Goal: Information Seeking & Learning: Understand process/instructions

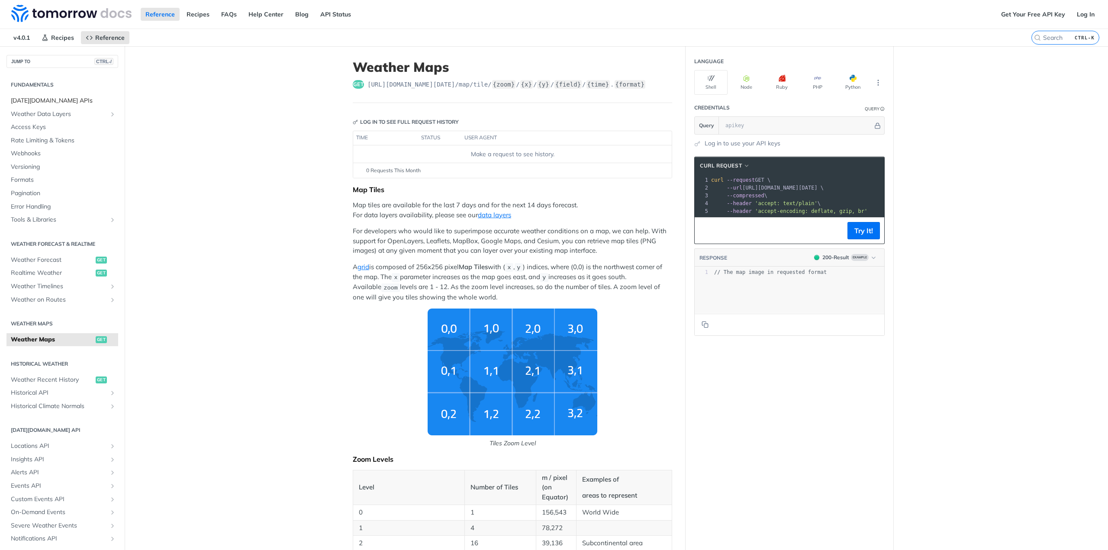
click at [42, 100] on span "Tomorrow.io APIs" at bounding box center [63, 100] width 105 height 9
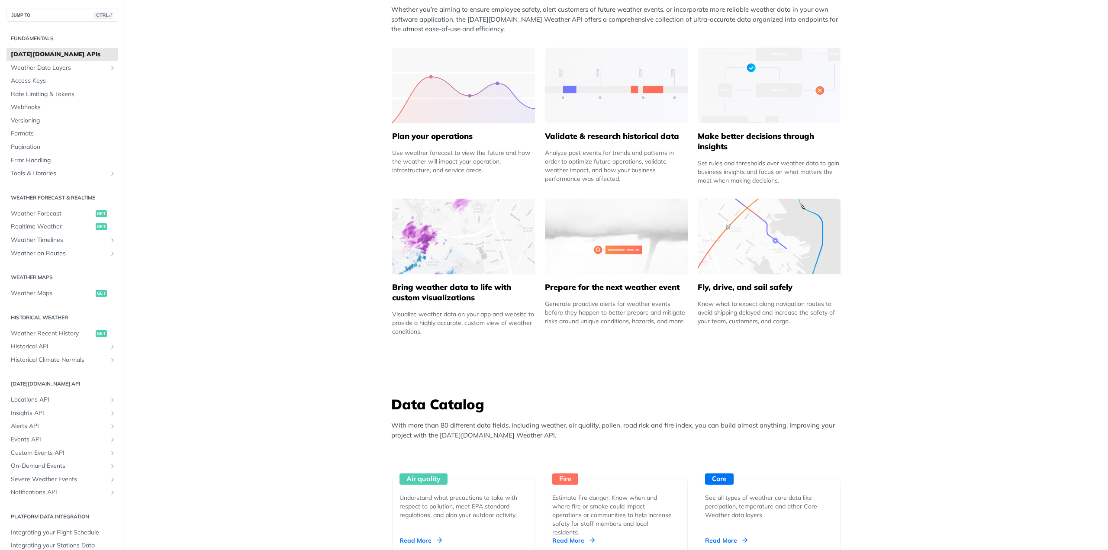
scroll to position [389, 0]
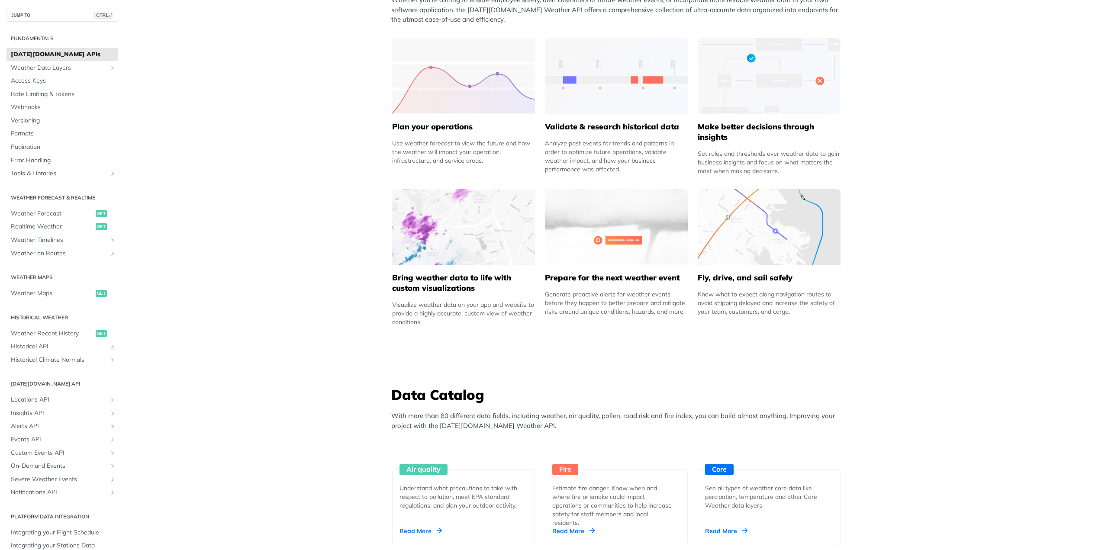
click at [476, 222] on img at bounding box center [463, 227] width 143 height 76
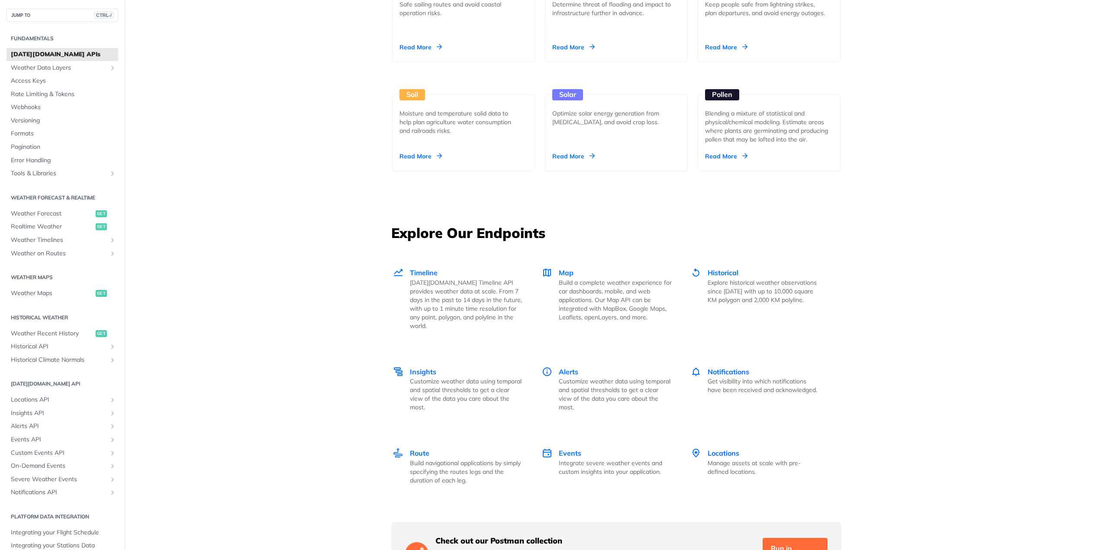
scroll to position [995, 0]
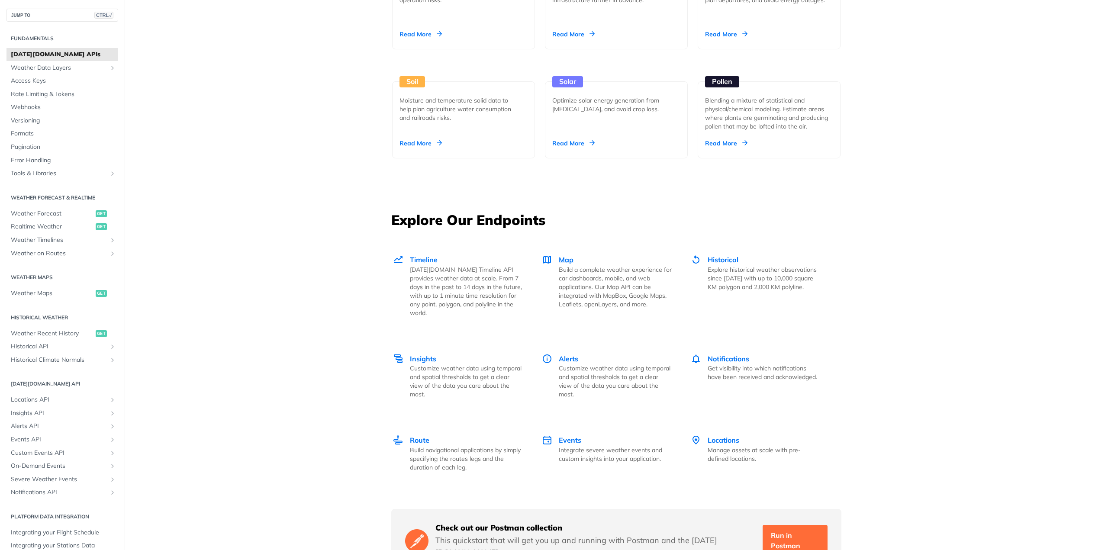
click at [560, 260] on span "Map" at bounding box center [566, 259] width 15 height 9
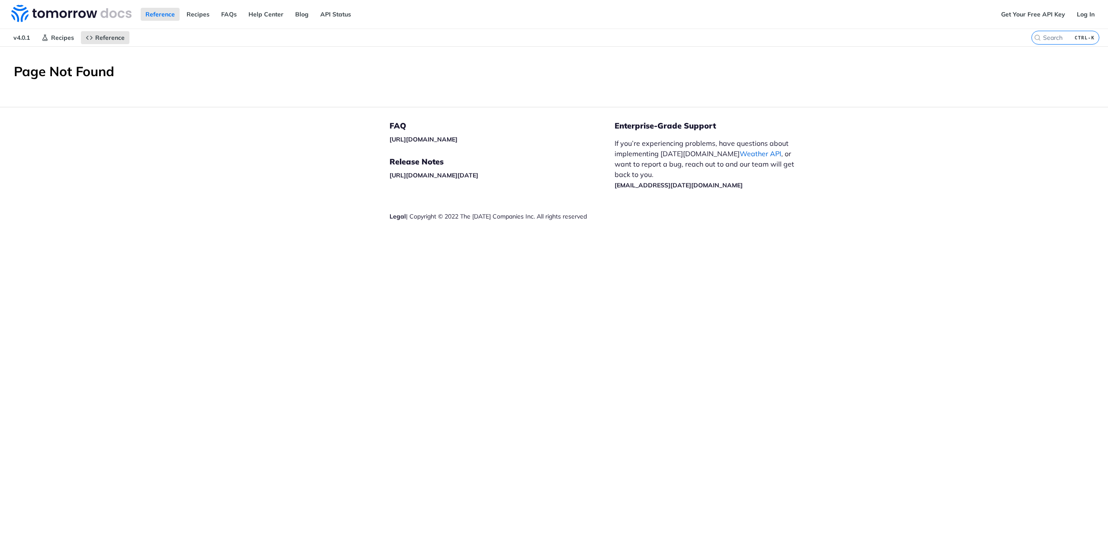
click at [739, 155] on link "Weather API" at bounding box center [760, 153] width 42 height 9
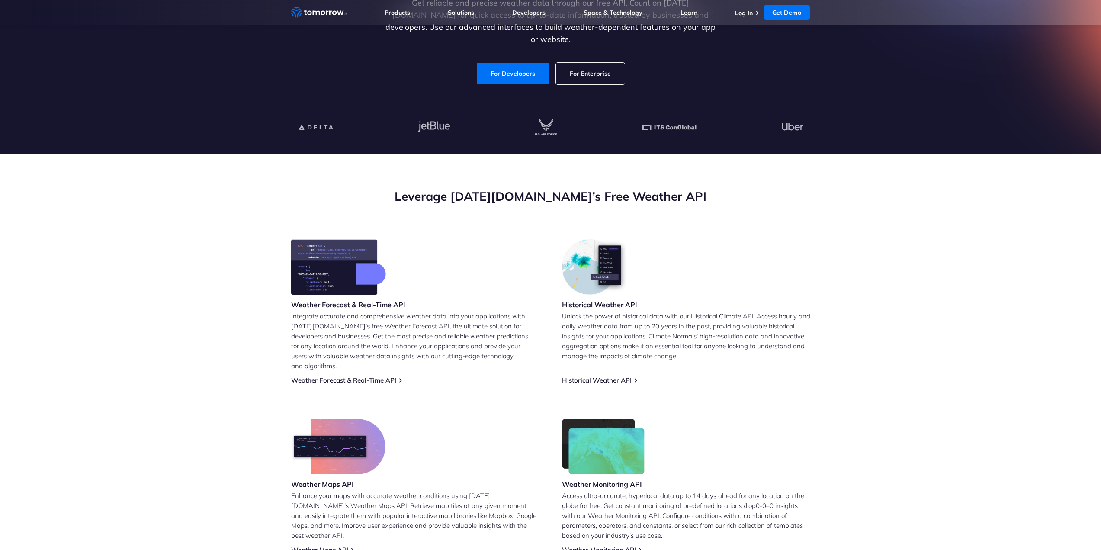
scroll to position [260, 0]
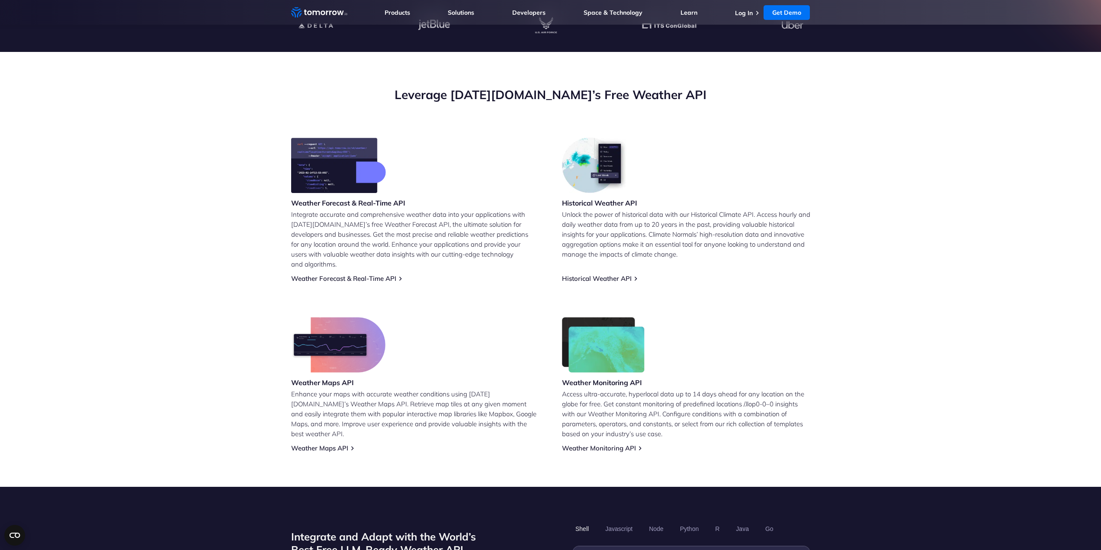
click at [333, 172] on img at bounding box center [338, 165] width 95 height 55
click at [334, 274] on link "Weather Forecast & Real-Time API" at bounding box center [343, 278] width 105 height 8
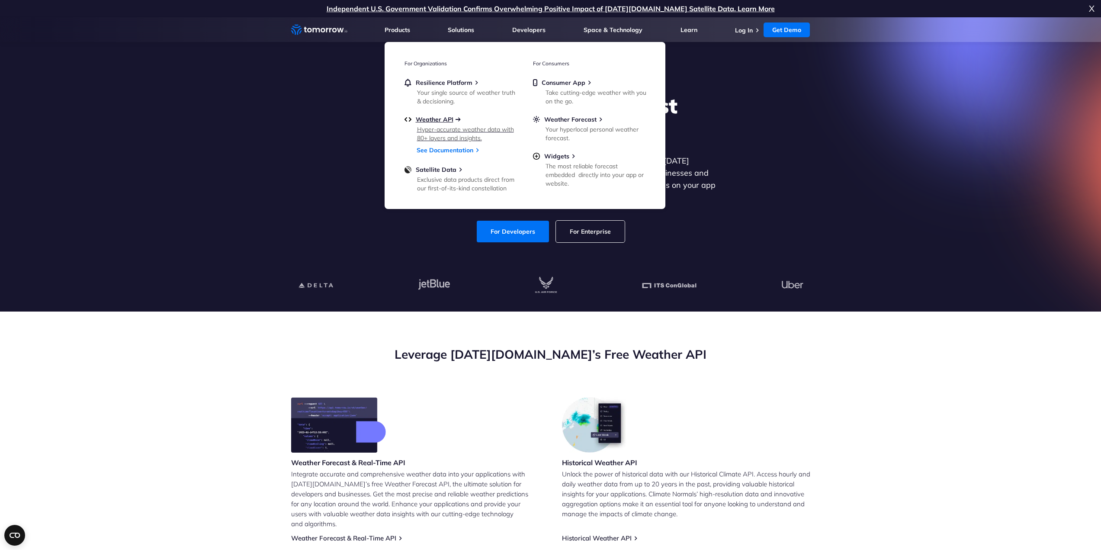
click at [435, 119] on span "Weather API" at bounding box center [435, 120] width 38 height 8
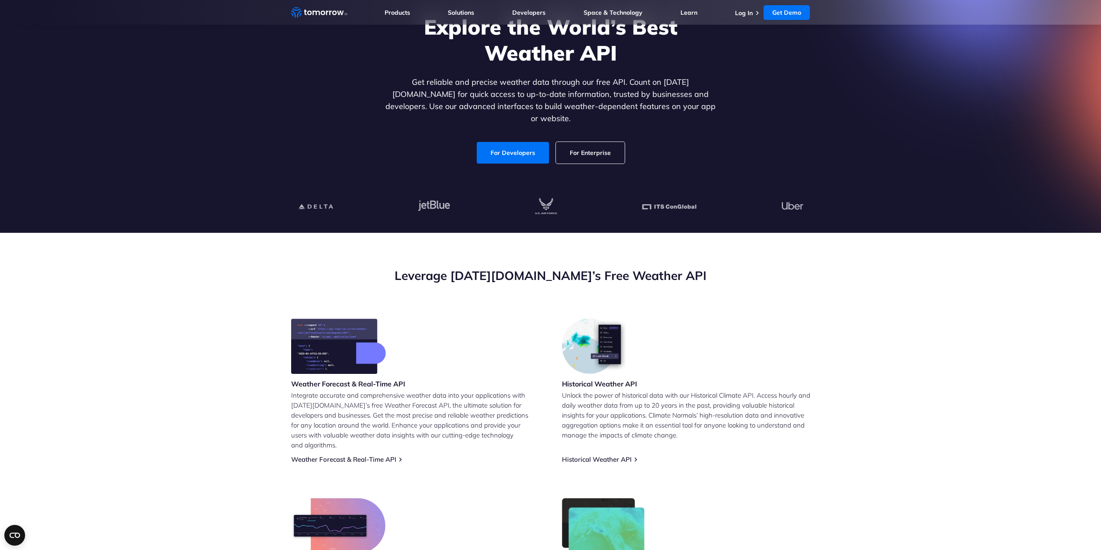
scroll to position [87, 0]
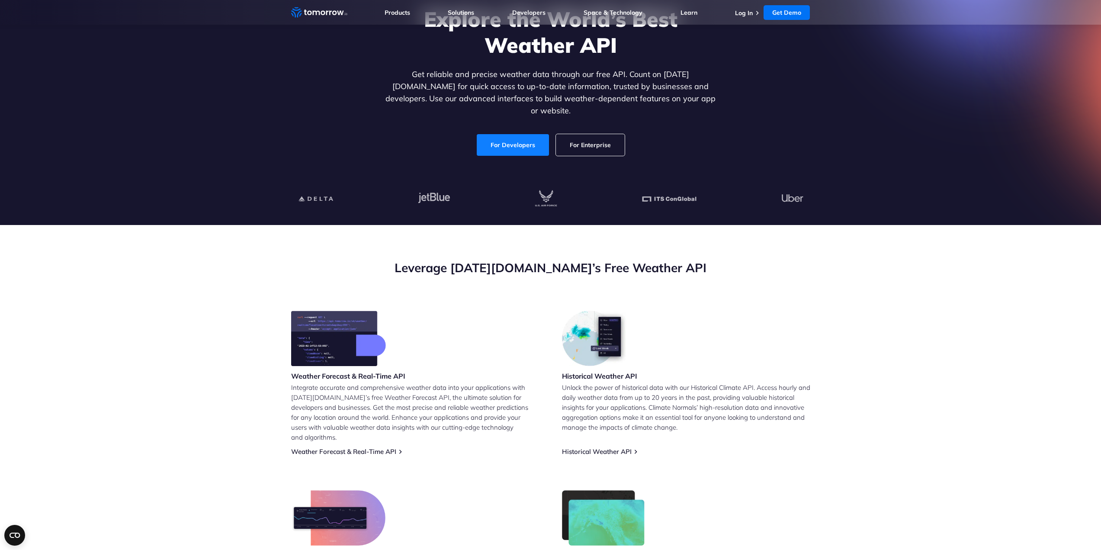
click at [514, 134] on link "For Developers" at bounding box center [513, 145] width 72 height 22
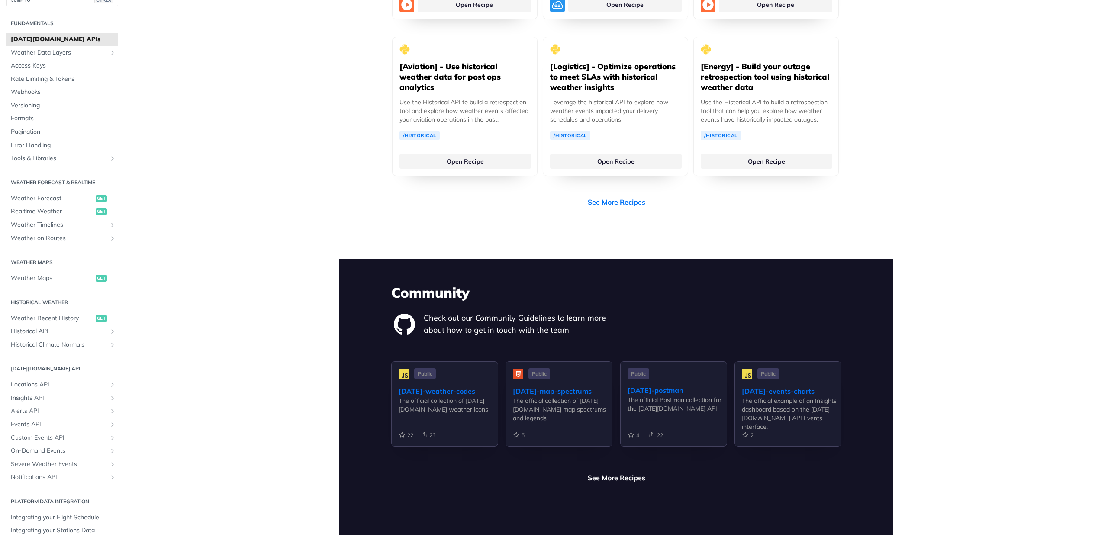
scroll to position [1896, 0]
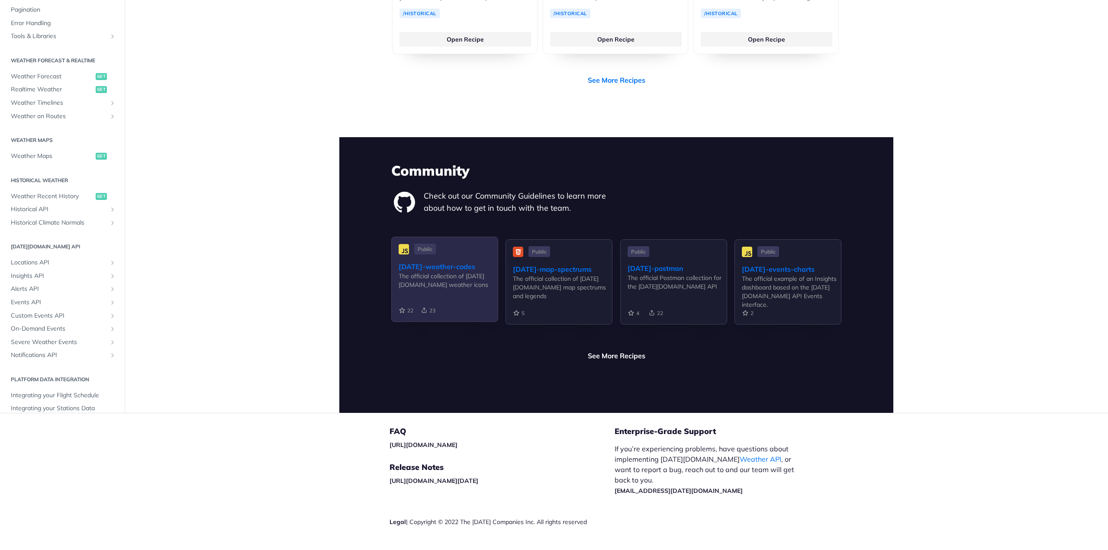
click at [435, 272] on div "The official collection of [DATE][DOMAIN_NAME] weather icons" at bounding box center [447, 280] width 99 height 17
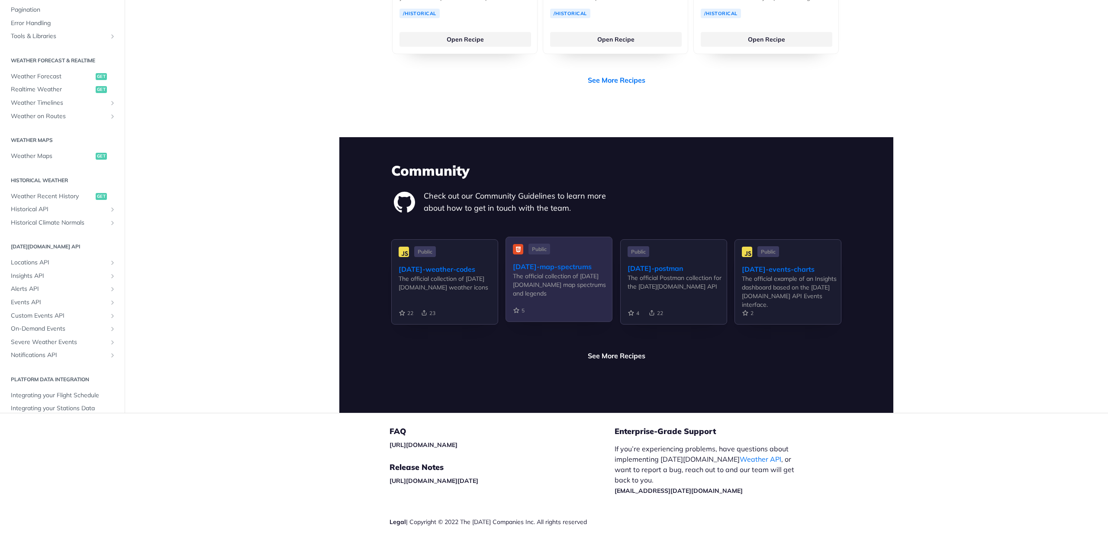
click at [565, 272] on div "The official collection of Tomorrow.io map spectrums and legends" at bounding box center [562, 285] width 99 height 26
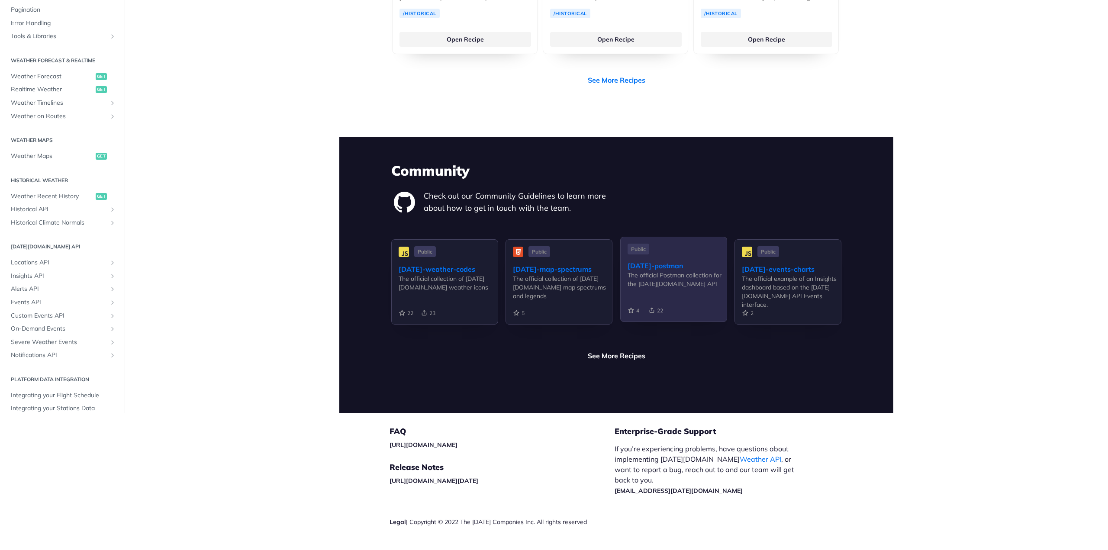
click at [679, 271] on div "The official Postman collection for the Tomorrow.io API" at bounding box center [676, 279] width 99 height 17
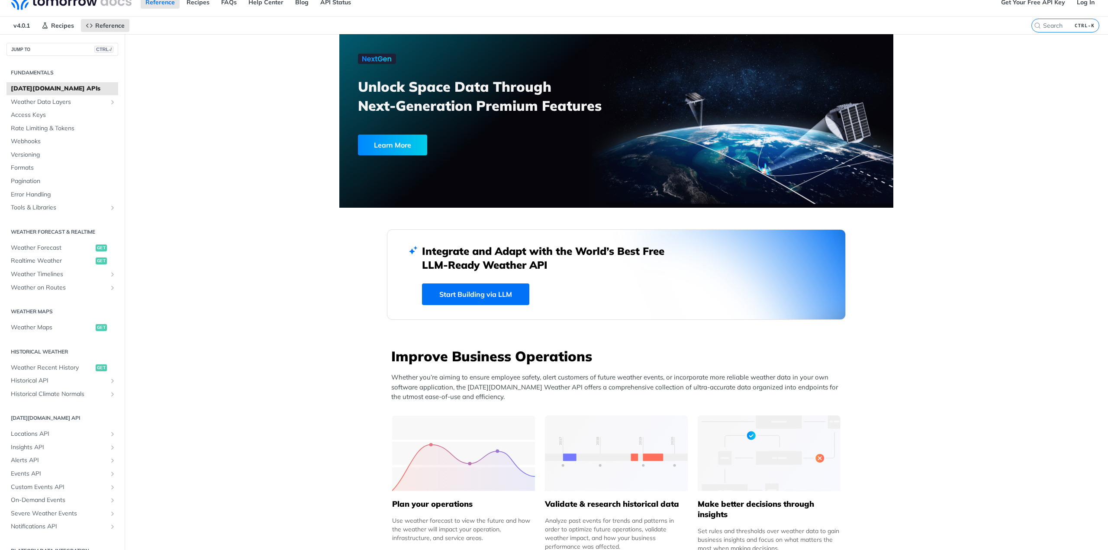
scroll to position [0, 0]
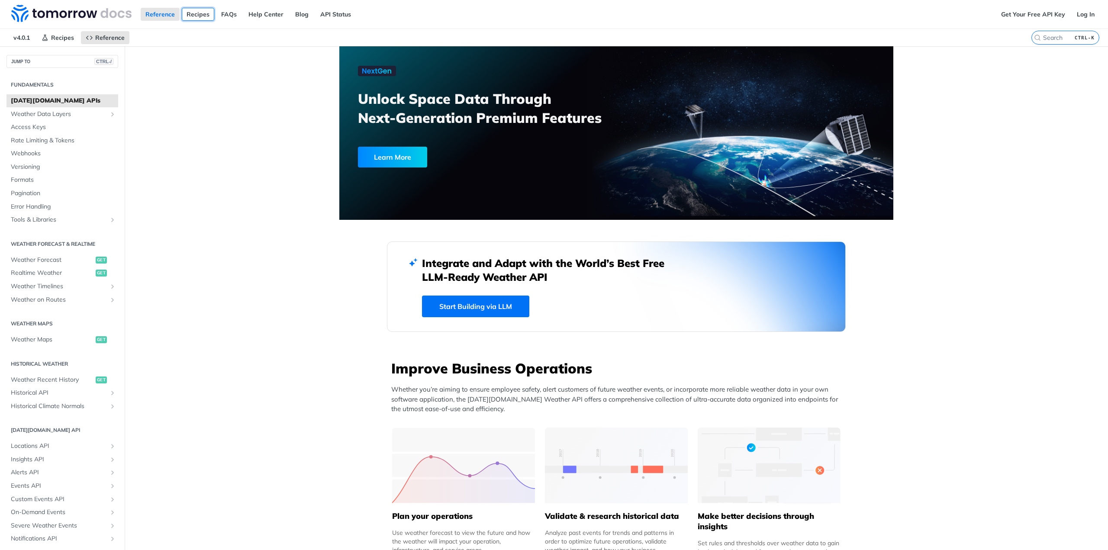
click at [202, 17] on link "Recipes" at bounding box center [198, 14] width 32 height 13
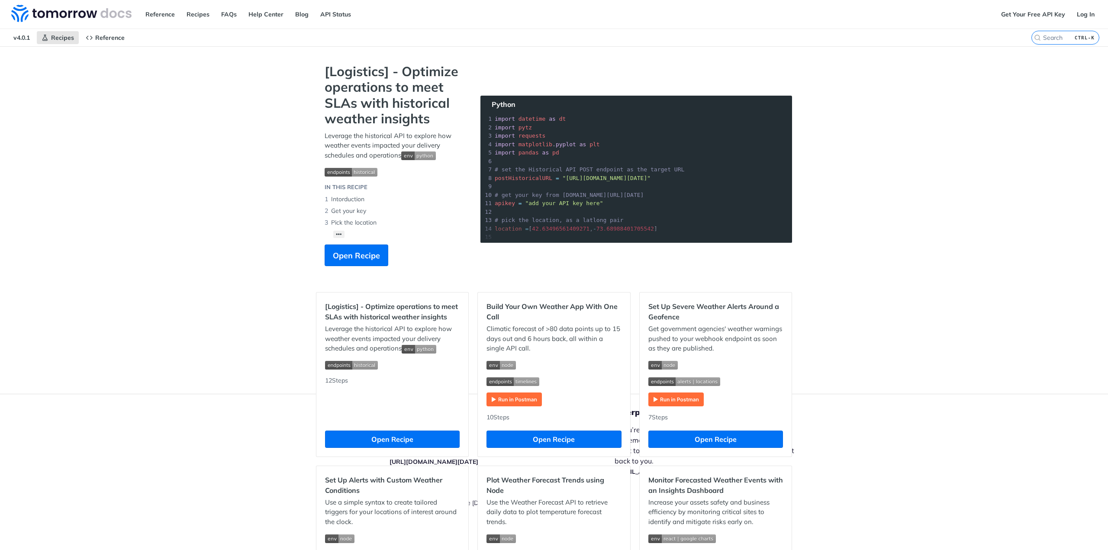
scroll to position [87, 0]
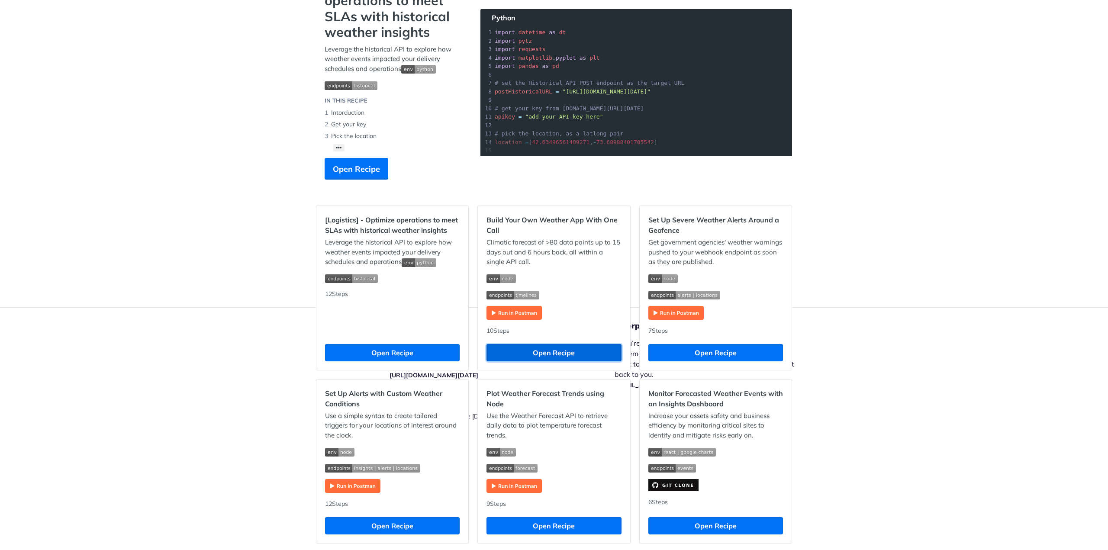
click at [538, 357] on button "Open Recipe" at bounding box center [553, 352] width 135 height 17
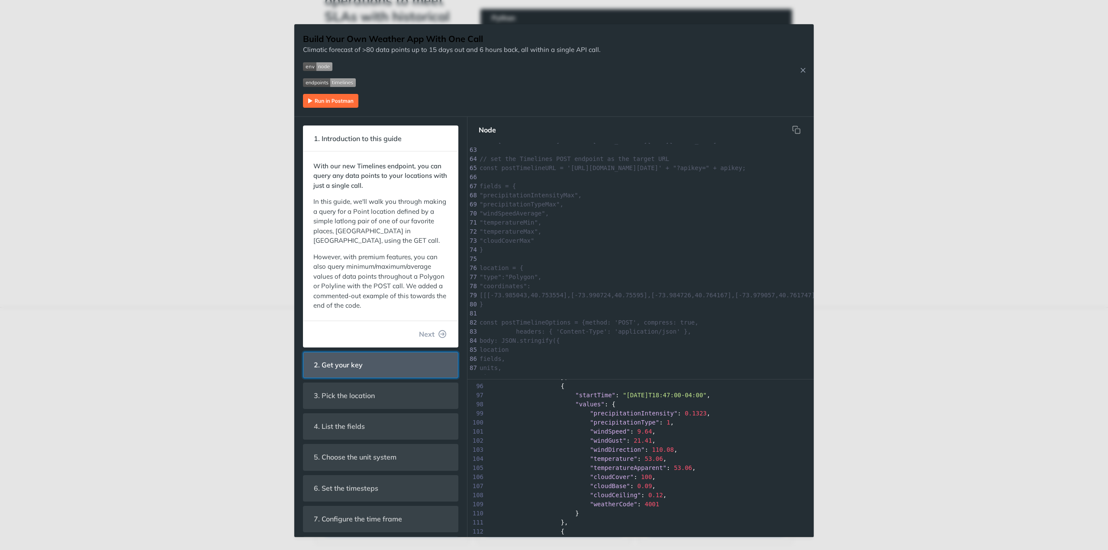
click at [340, 373] on header "2. Get your key" at bounding box center [380, 365] width 154 height 26
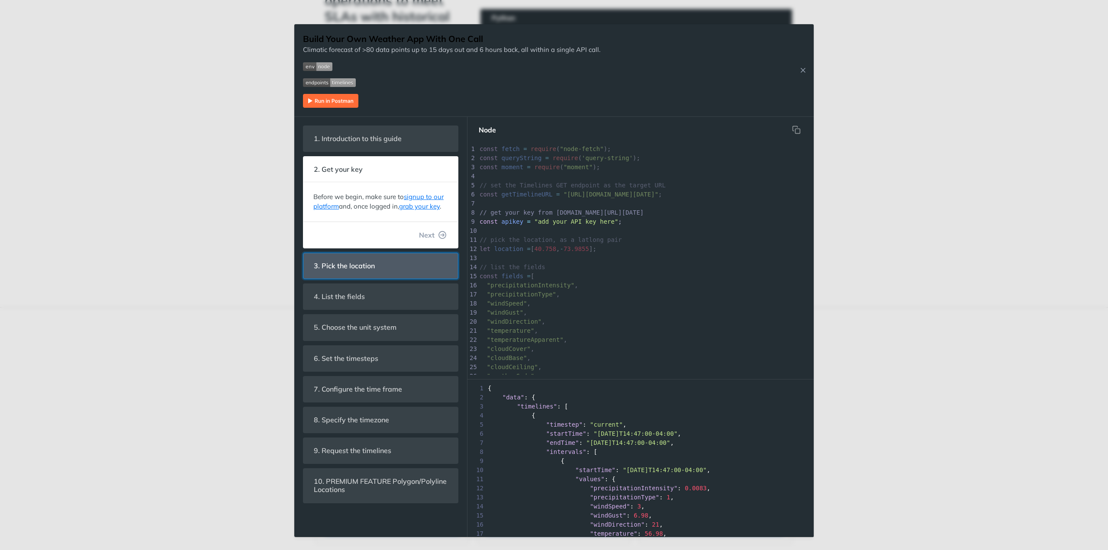
click at [347, 260] on span "3. Pick the location" at bounding box center [344, 265] width 73 height 17
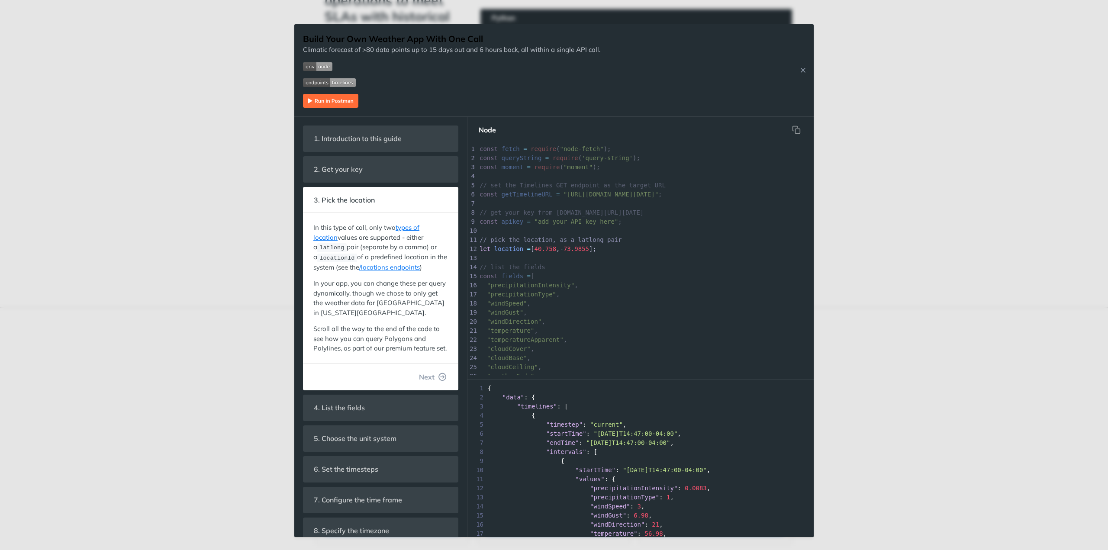
click at [334, 103] on img "Expand image" at bounding box center [330, 101] width 55 height 14
